Goal: Check status: Check status

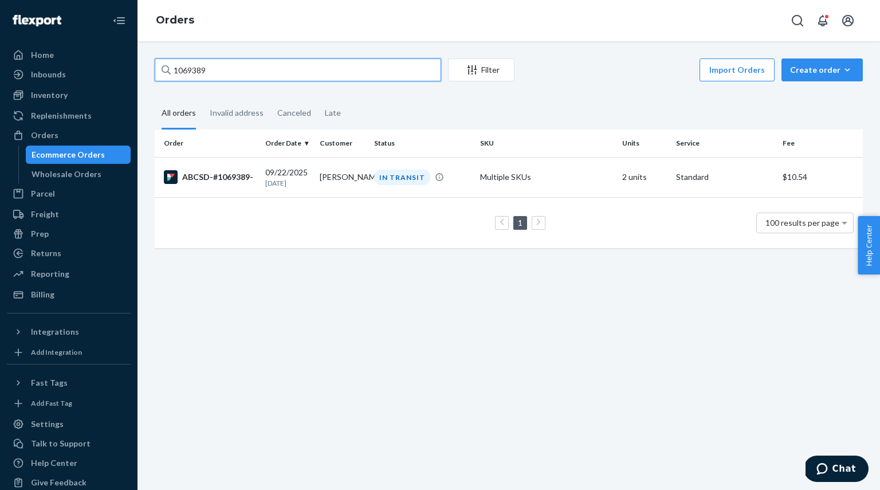
click at [298, 66] on input "1069389" at bounding box center [298, 69] width 286 height 23
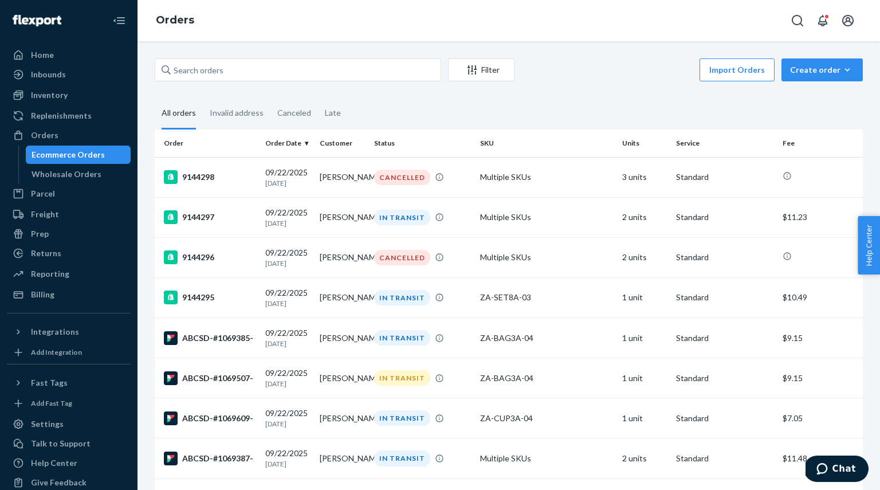
click at [475, 77] on button "Filter" at bounding box center [481, 69] width 66 height 23
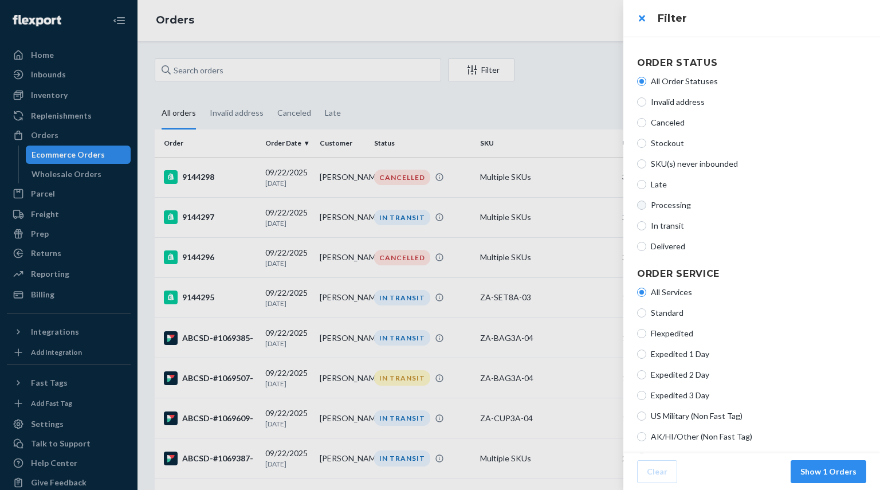
click at [642, 206] on input "Processing" at bounding box center [641, 204] width 9 height 9
radio input "true"
radio input "false"
click at [816, 467] on button "Show 2 Orders" at bounding box center [828, 471] width 76 height 23
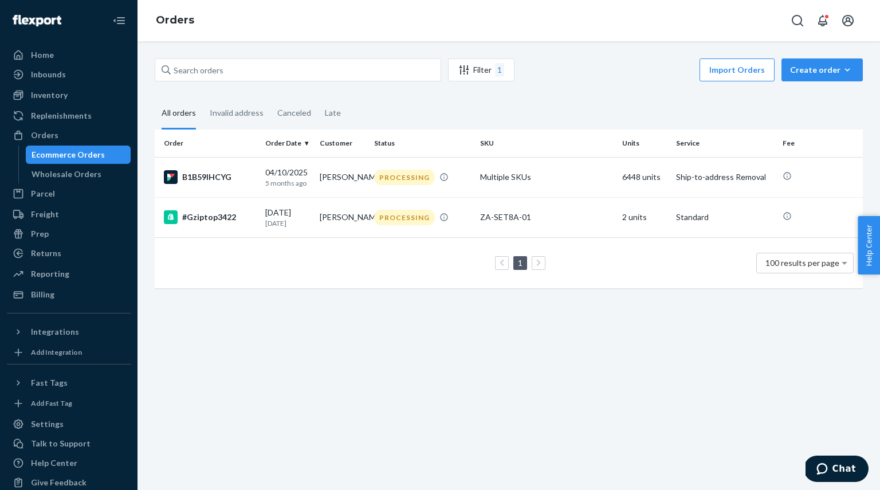
click at [488, 72] on div "Filter 1" at bounding box center [480, 70] width 65 height 14
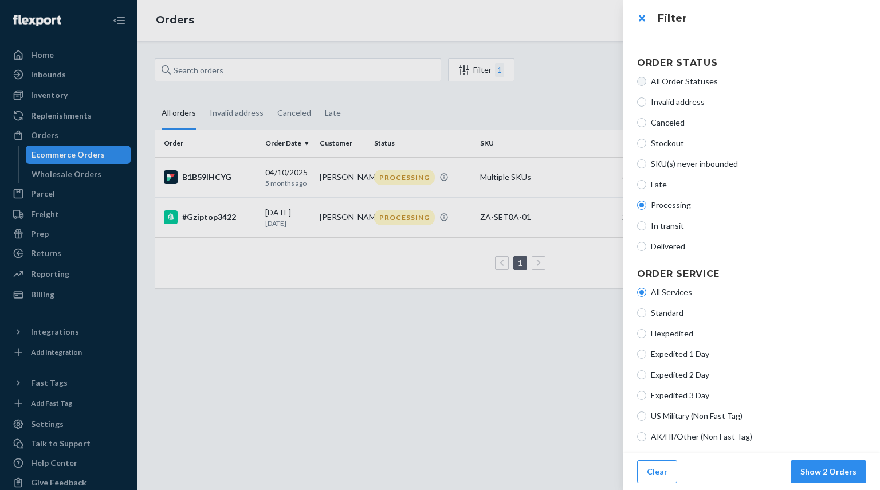
click at [642, 81] on input "All Order Statuses" at bounding box center [641, 81] width 9 height 9
radio input "true"
radio input "false"
click at [566, 86] on div at bounding box center [440, 245] width 880 height 490
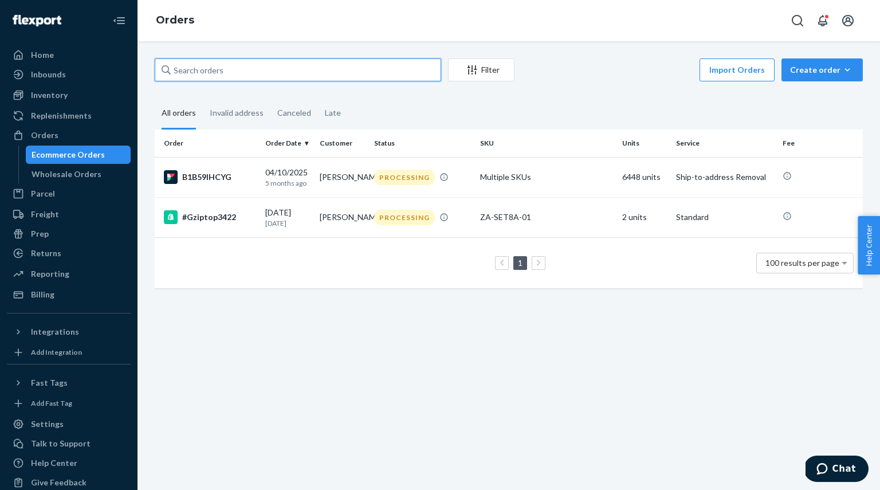
click at [244, 73] on input "text" at bounding box center [298, 69] width 286 height 23
click at [479, 69] on div "Filter" at bounding box center [480, 69] width 65 height 11
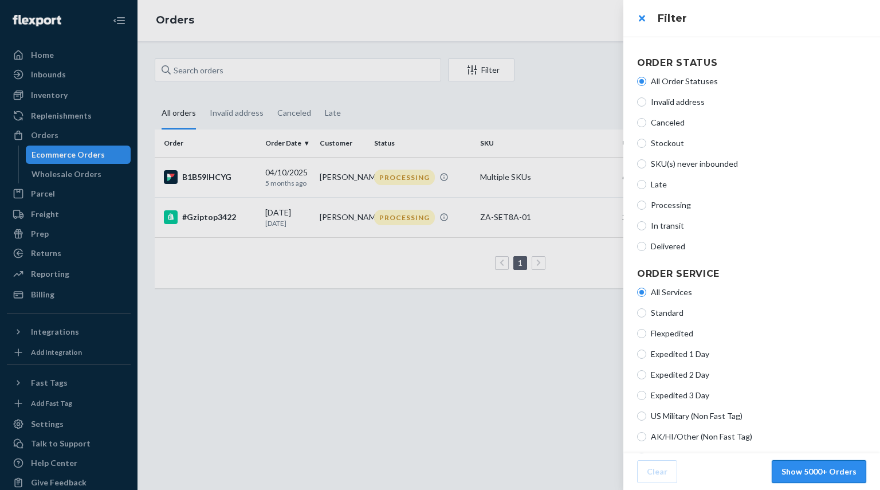
click at [811, 474] on button "Show 5000+ Orders" at bounding box center [818, 471] width 94 height 23
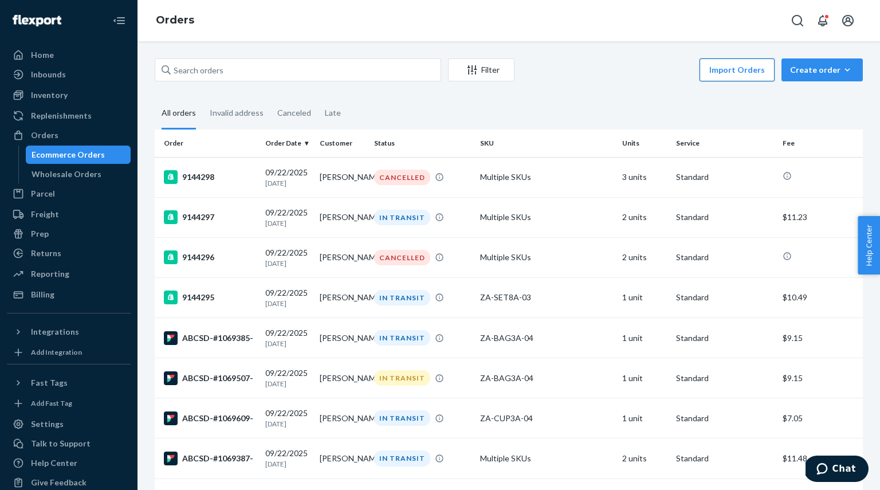
click at [751, 72] on button "Import Orders" at bounding box center [736, 69] width 75 height 23
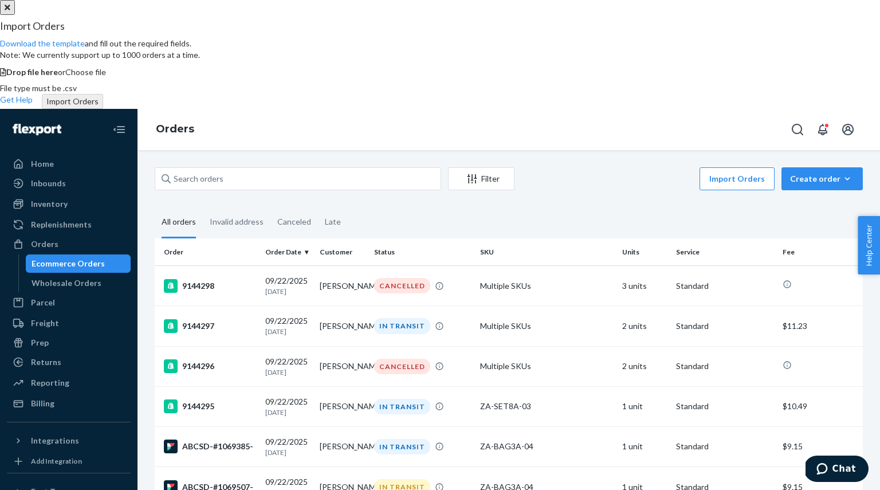
click at [106, 77] on span "Choose file" at bounding box center [85, 72] width 41 height 10
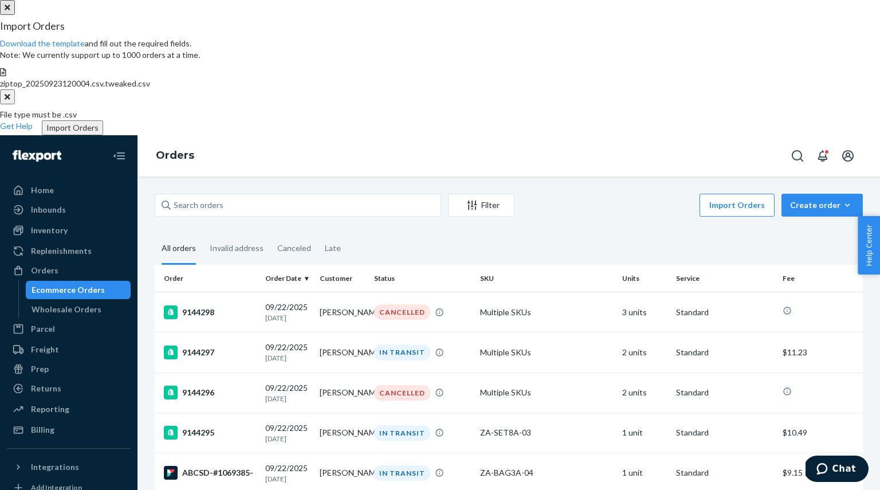
click at [103, 135] on button "Import Orders" at bounding box center [72, 127] width 61 height 15
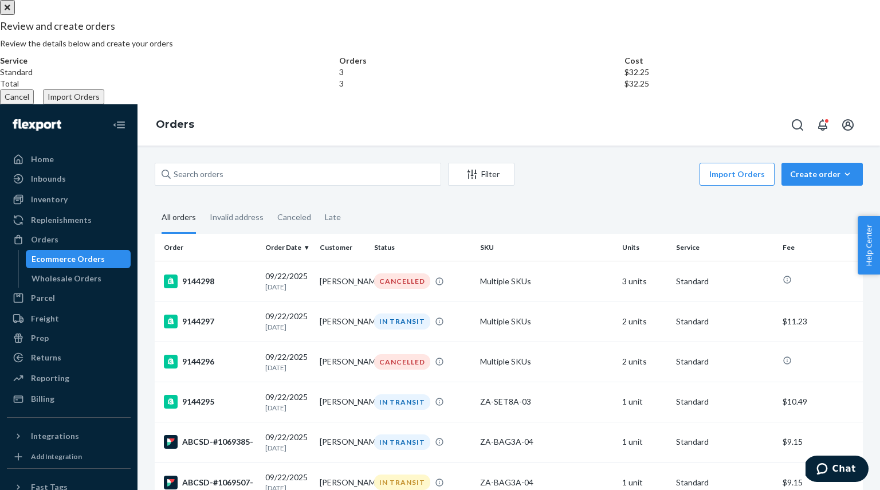
click at [104, 104] on button "Import Orders" at bounding box center [73, 96] width 61 height 15
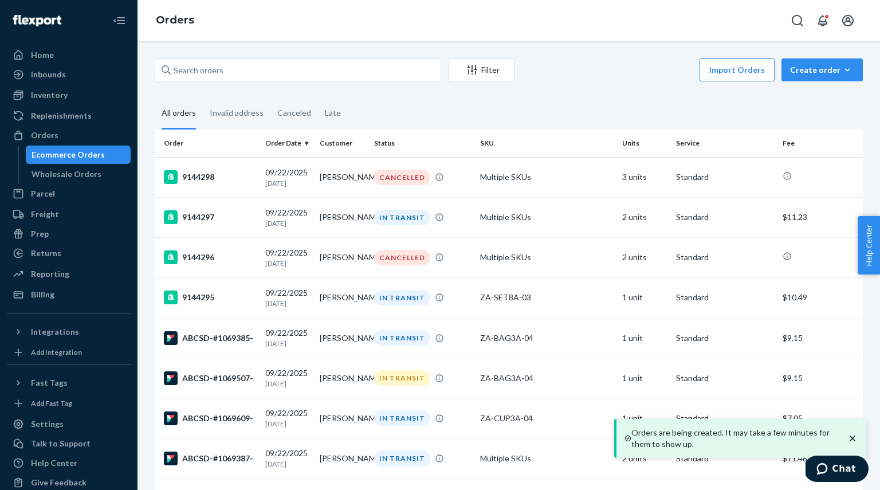
click at [854, 437] on icon "close toast" at bounding box center [851, 437] width 11 height 11
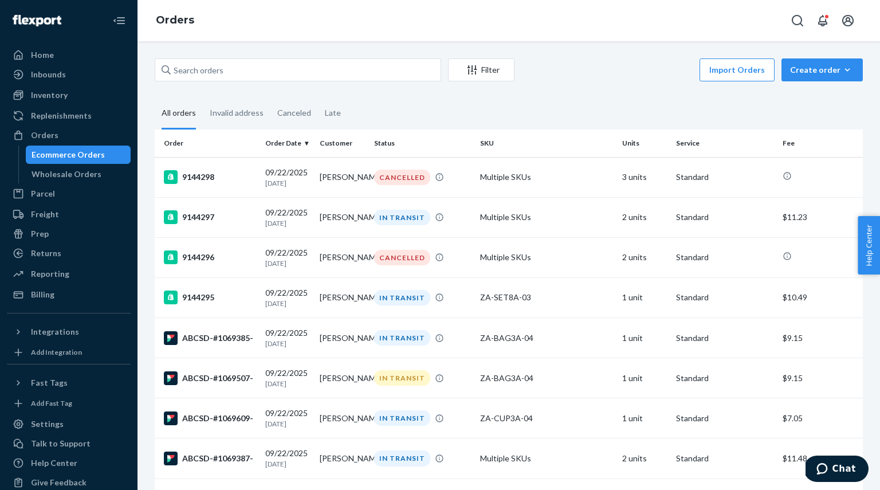
click at [655, 79] on div "Import Orders Create order Ecommerce order Removal order" at bounding box center [691, 71] width 341 height 26
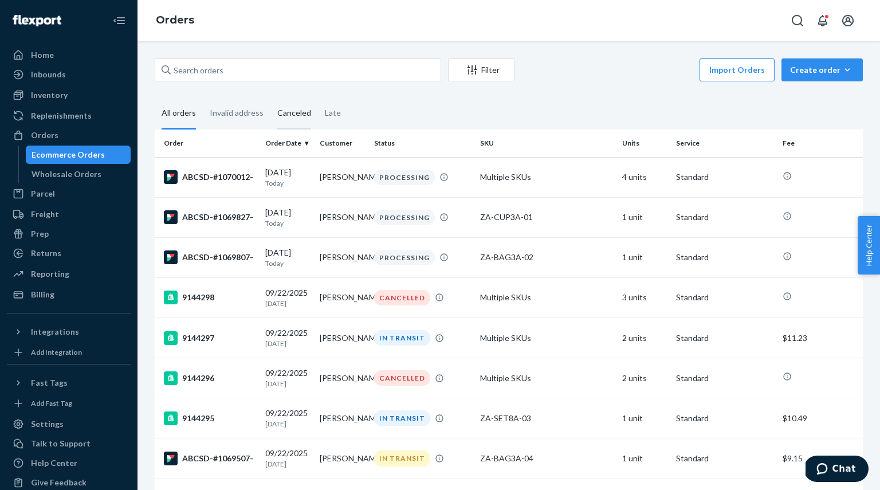
click at [291, 116] on div "Canceled" at bounding box center [294, 113] width 34 height 31
click at [270, 98] on input "Canceled" at bounding box center [270, 98] width 0 height 0
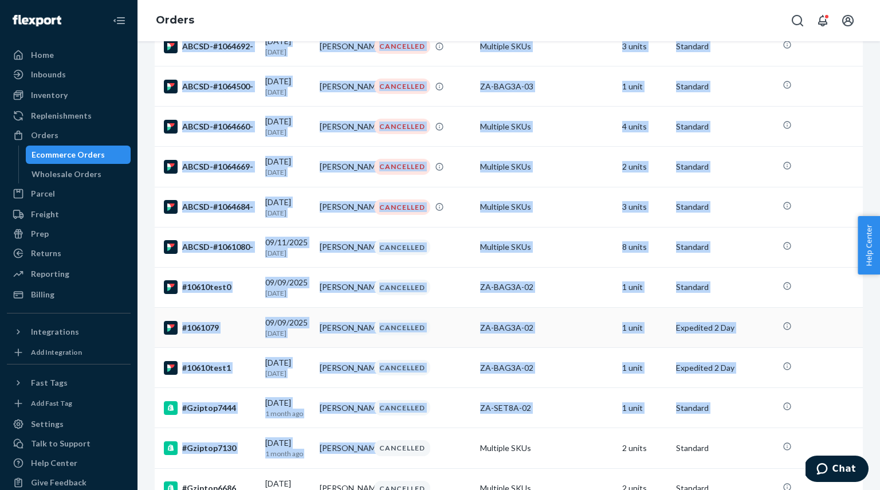
scroll to position [1229, 0]
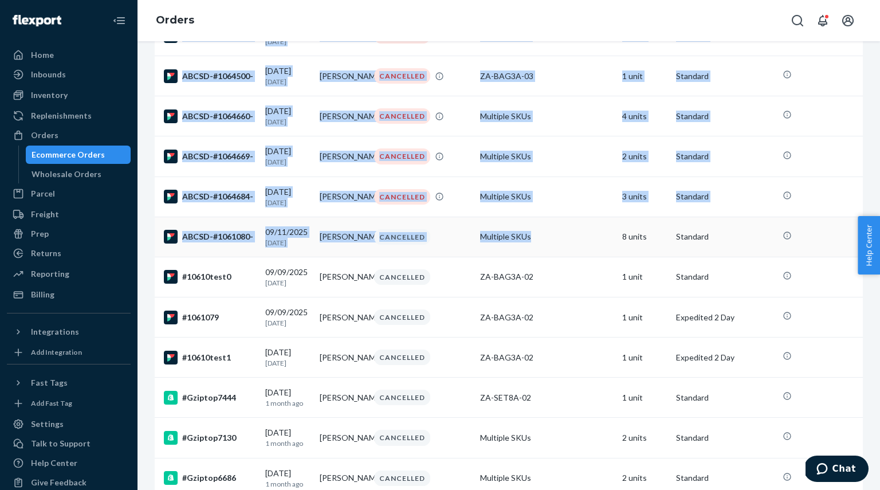
drag, startPoint x: 161, startPoint y: 142, endPoint x: 489, endPoint y: 289, distance: 359.6
copy table "Order Order Date Customer Status SKU Units Service Fee 9144298 09/22/2025 1 day…"
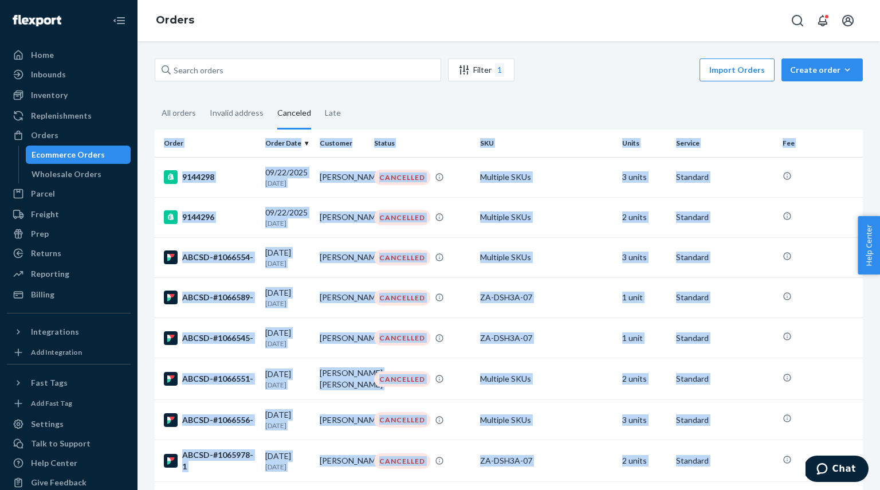
scroll to position [0, 0]
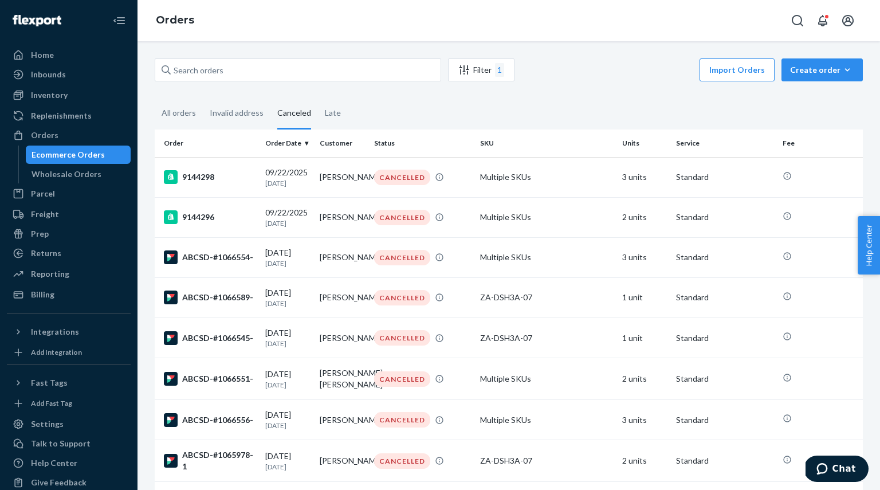
click at [463, 108] on fieldset "All orders Invalid address Canceled Late" at bounding box center [509, 113] width 708 height 31
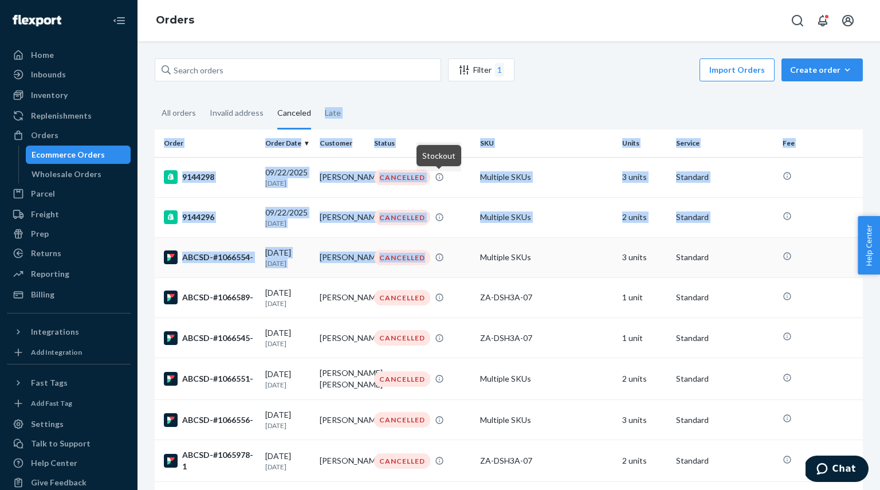
drag, startPoint x: 405, startPoint y: 105, endPoint x: 474, endPoint y: 253, distance: 162.9
click at [468, 109] on fieldset "All orders Invalid address Canceled Late" at bounding box center [509, 113] width 708 height 31
drag, startPoint x: 479, startPoint y: 120, endPoint x: 538, endPoint y: 265, distance: 155.9
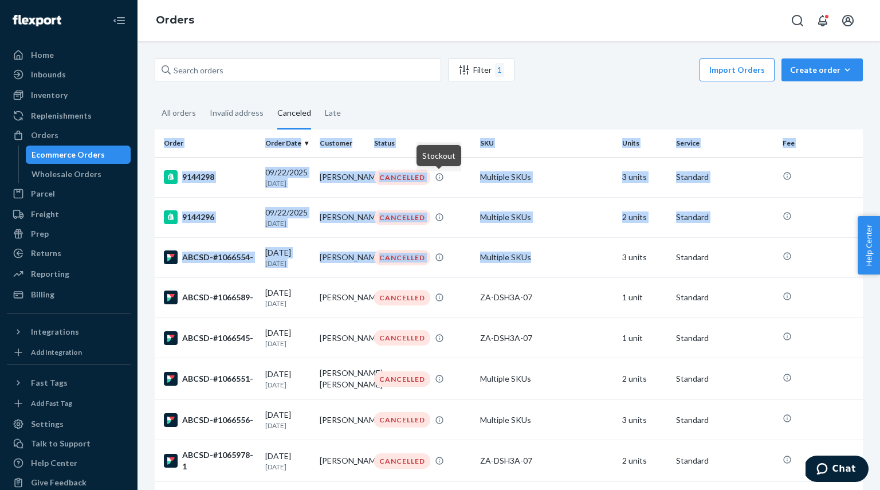
click at [471, 120] on fieldset "All orders Invalid address Canceled Late" at bounding box center [509, 113] width 708 height 31
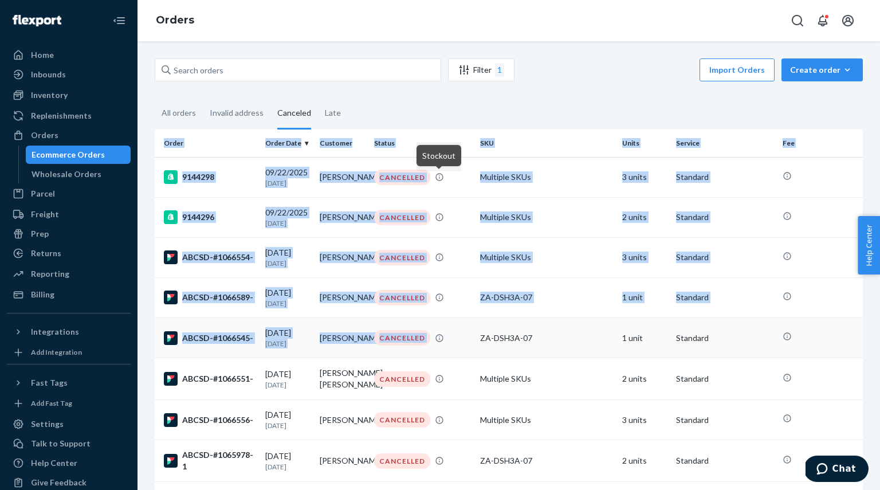
drag, startPoint x: 472, startPoint y: 120, endPoint x: 564, endPoint y: 329, distance: 227.9
click at [455, 109] on fieldset "All orders Invalid address Canceled Late" at bounding box center [509, 113] width 708 height 31
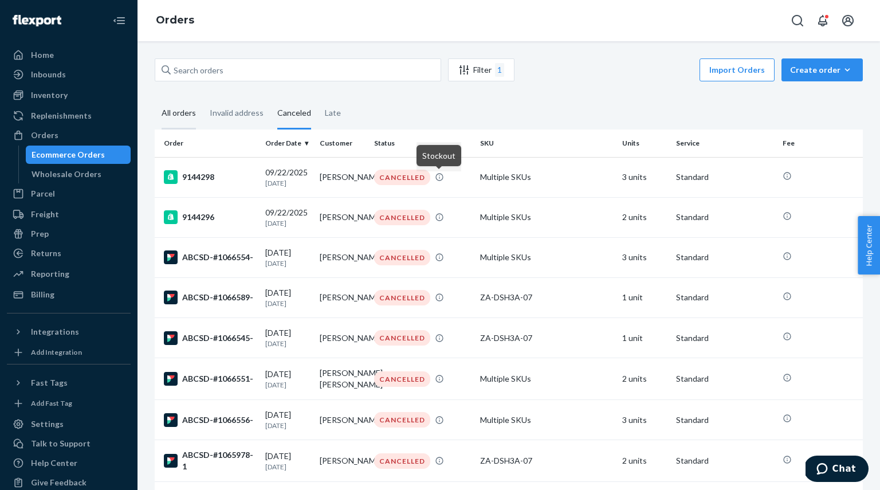
click at [176, 116] on div "All orders" at bounding box center [178, 113] width 34 height 31
click at [155, 98] on input "All orders" at bounding box center [155, 98] width 0 height 0
